Goal: Task Accomplishment & Management: Manage account settings

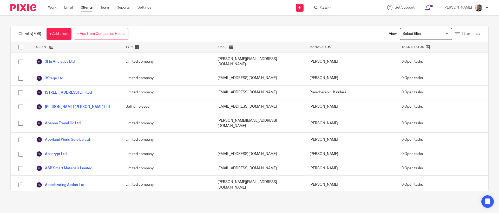
click at [345, 8] on input "Search" at bounding box center [343, 8] width 47 height 5
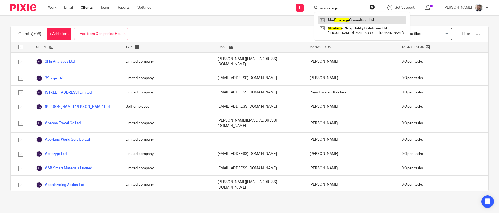
type input "m strategy"
click at [349, 21] on link at bounding box center [363, 20] width 88 height 8
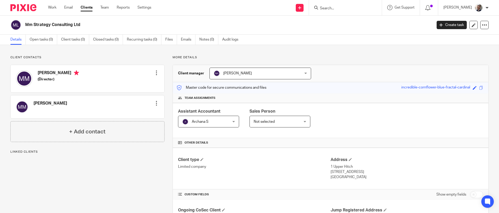
click at [244, 25] on h2 "Mm Strategy Consulting Ltd" at bounding box center [186, 24] width 323 height 5
click at [298, 47] on div "Client contacts Maitham Mohamed Edit contact Create client from contact Export …" at bounding box center [249, 197] width 499 height 304
click at [142, 39] on link "Recurring tasks (0)" at bounding box center [144, 40] width 35 height 10
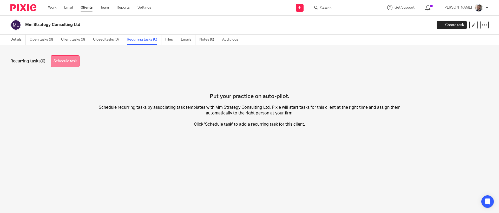
click at [68, 63] on link "Schedule task" at bounding box center [65, 61] width 29 height 12
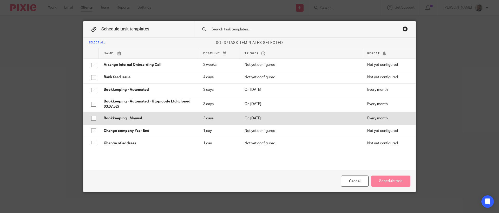
scroll to position [390, 0]
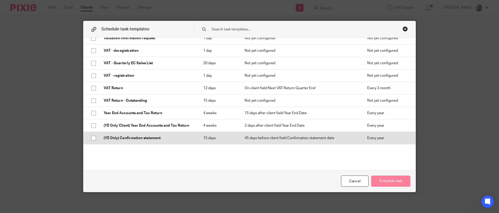
click at [153, 136] on p "(YE Only) Confirmation statement" at bounding box center [148, 137] width 89 height 5
checkbox input "true"
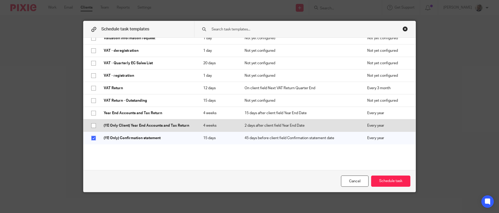
click at [157, 127] on p "(YE Only Client) Year End Accounts and Tax Return" at bounding box center [148, 125] width 89 height 5
checkbox input "true"
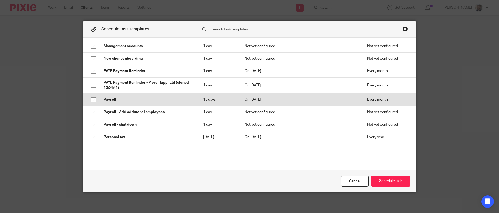
scroll to position [231, 0]
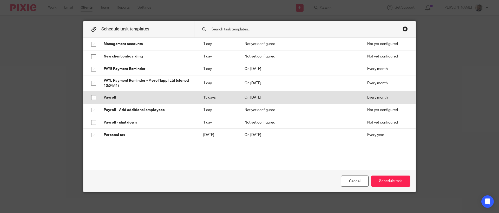
click at [151, 97] on p "Payroll" at bounding box center [148, 97] width 89 height 5
checkbox input "true"
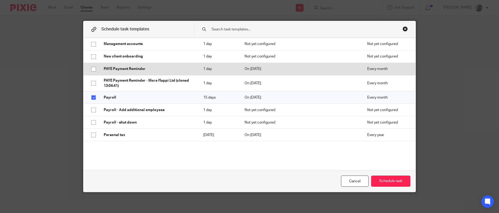
click at [150, 69] on p "PAYE Payment Reminder" at bounding box center [148, 68] width 89 height 5
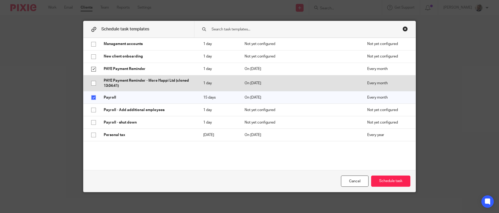
checkbox input "true"
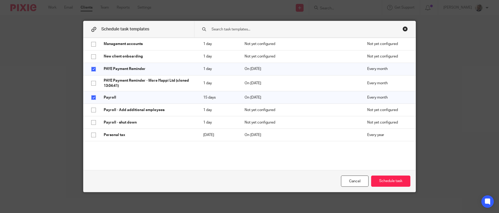
click at [385, 172] on div "Cancel Schedule task" at bounding box center [249, 181] width 332 height 22
click at [385, 177] on button "Schedule task" at bounding box center [390, 181] width 39 height 11
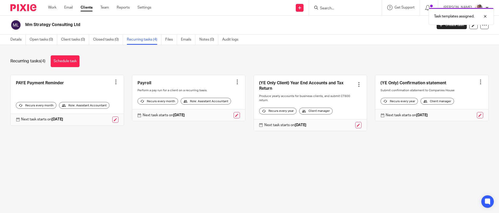
drag, startPoint x: 217, startPoint y: 59, endPoint x: 214, endPoint y: 58, distance: 3.1
click at [217, 59] on div "Recurring tasks (4) Schedule task" at bounding box center [249, 61] width 478 height 12
click at [14, 38] on link "Details" at bounding box center [17, 40] width 15 height 10
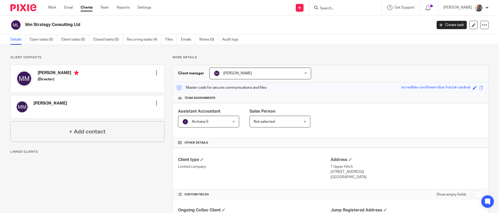
scroll to position [1, 0]
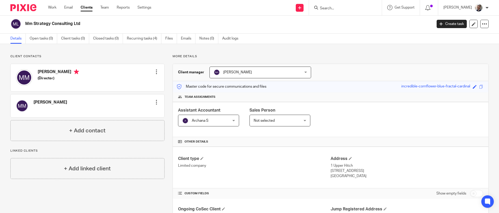
click at [156, 71] on div at bounding box center [156, 71] width 5 height 5
click at [119, 83] on link "Edit contact" at bounding box center [132, 84] width 50 height 8
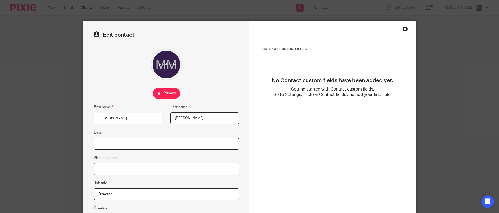
click at [129, 147] on input "Email" at bounding box center [166, 144] width 145 height 12
paste input "[EMAIL_ADDRESS][DOMAIN_NAME]"
type input "[EMAIL_ADDRESS][DOMAIN_NAME]"
drag, startPoint x: 187, startPoint y: 119, endPoint x: 170, endPoint y: 118, distance: 17.9
click at [171, 118] on input "Mustafa Mohamed" at bounding box center [205, 118] width 68 height 12
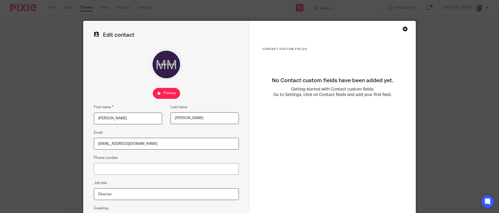
scroll to position [81, 0]
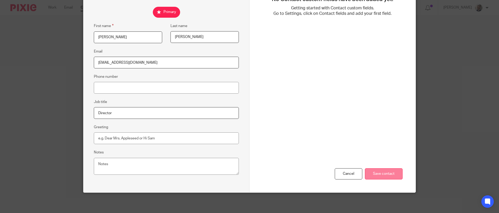
type input "Mohamed"
click at [388, 175] on input "Save contact" at bounding box center [384, 173] width 38 height 11
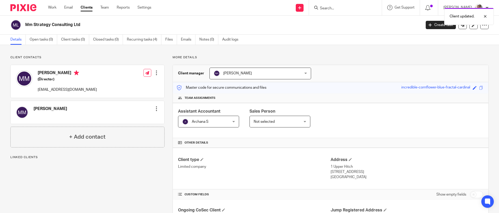
click at [167, 73] on div "More details Client manager [PERSON_NAME] [PERSON_NAME] A Abinandhana P.K [PERS…" at bounding box center [327, 196] width 324 height 283
click at [340, 9] on input "Search" at bounding box center [343, 8] width 47 height 5
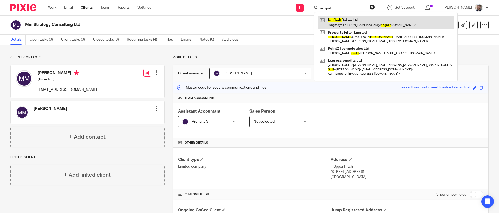
type input "no guilt"
click at [354, 21] on link at bounding box center [386, 22] width 135 height 12
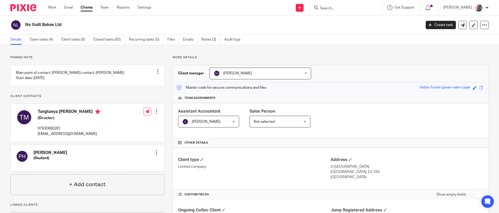
click at [155, 114] on div at bounding box center [156, 111] width 5 height 5
click at [129, 133] on link "Edit contact" at bounding box center [132, 134] width 50 height 8
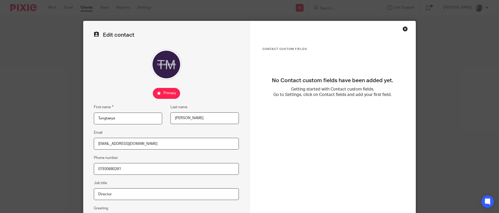
drag, startPoint x: 121, startPoint y: 118, endPoint x: 107, endPoint y: 119, distance: 14.1
click at [99, 118] on input "Tungtaeya" at bounding box center [128, 119] width 68 height 12
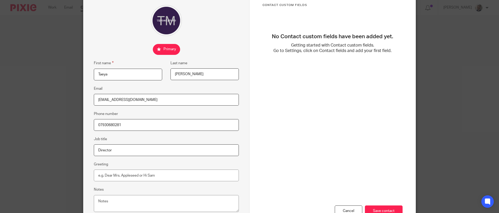
scroll to position [81, 0]
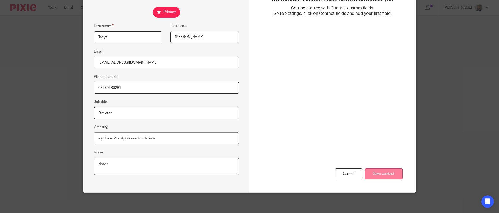
type input "Taeya"
click at [369, 168] on input "Save contact" at bounding box center [384, 173] width 38 height 11
click at [383, 171] on input "Save contact" at bounding box center [384, 173] width 38 height 11
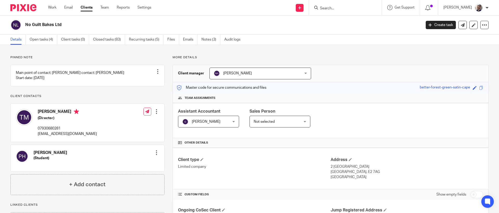
click at [346, 7] on input "Search" at bounding box center [343, 8] width 47 height 5
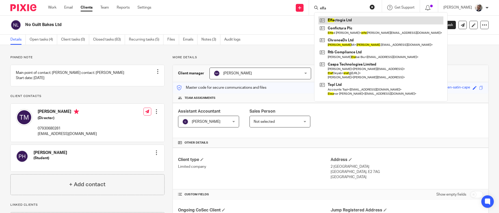
type input "elfa"
click at [349, 21] on link at bounding box center [381, 20] width 125 height 8
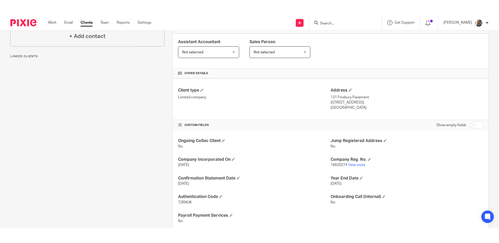
scroll to position [99, 0]
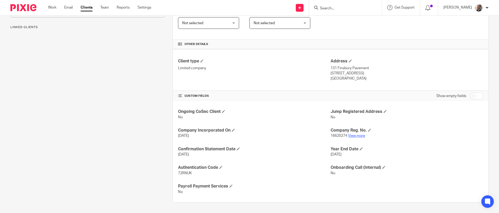
click at [355, 136] on link "View more" at bounding box center [356, 136] width 17 height 4
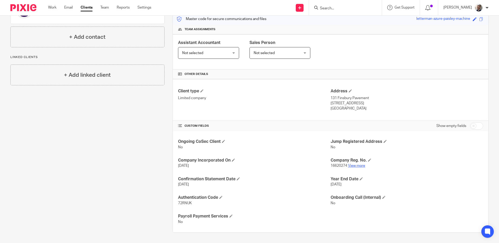
scroll to position [69, 0]
click at [344, 9] on input "Search" at bounding box center [343, 8] width 47 height 5
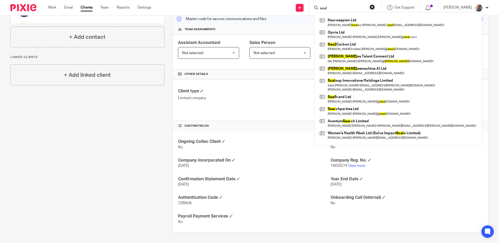
click at [355, 7] on input "seal" at bounding box center [343, 8] width 47 height 5
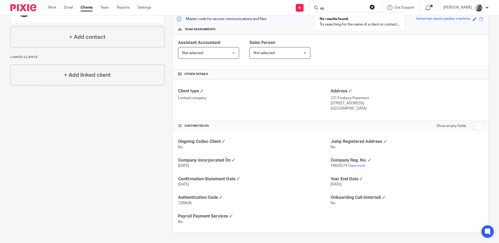
type input "e"
click at [338, 9] on input "Search" at bounding box center [343, 8] width 47 height 5
type input "solelyweb"
click at [349, 32] on link at bounding box center [355, 24] width 72 height 16
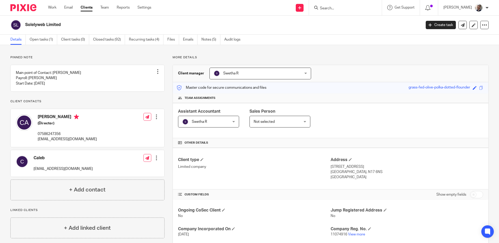
click at [330, 8] on input "Search" at bounding box center [343, 8] width 47 height 5
type input "tezda"
click at [346, 17] on link at bounding box center [352, 22] width 66 height 12
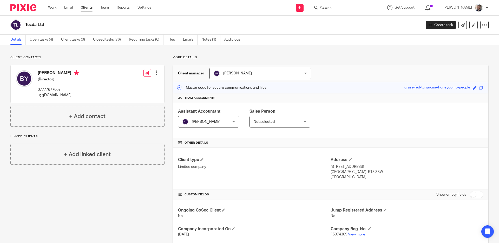
click at [357, 10] on form at bounding box center [347, 7] width 55 height 7
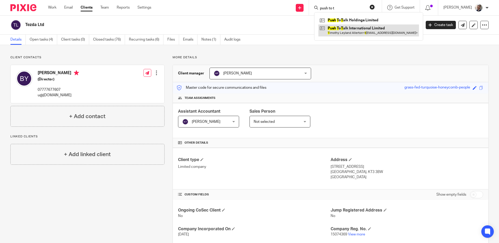
type input "push to t"
click at [364, 29] on link at bounding box center [369, 30] width 101 height 12
